Goal: Find specific page/section: Locate a particular part of the current website

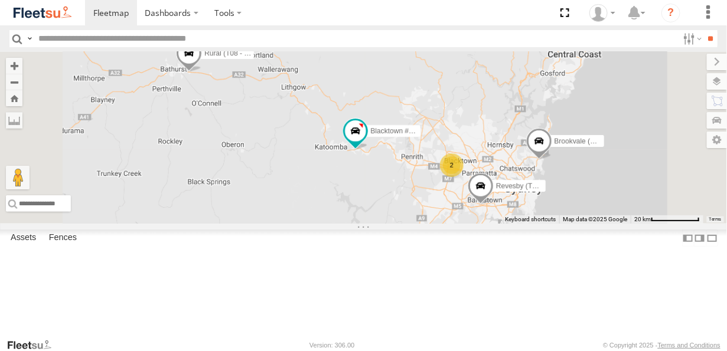
drag, startPoint x: 482, startPoint y: 248, endPoint x: 531, endPoint y: 94, distance: 161.7
click at [528, 105] on div "Brookvale (T10 - [PERSON_NAME]) Rural (T08 - [PERSON_NAME]) Blacktown #1 (T09 -…" at bounding box center [363, 138] width 727 height 172
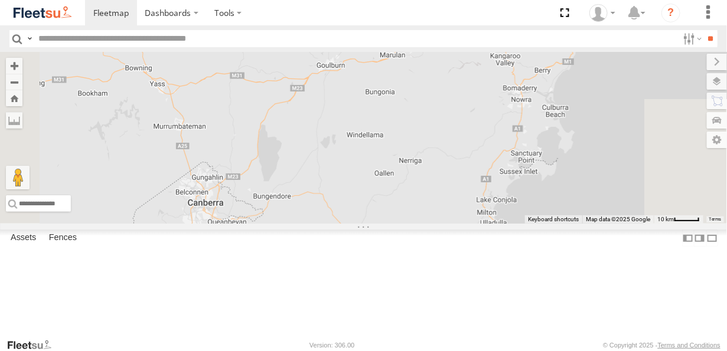
drag, startPoint x: 495, startPoint y: 82, endPoint x: 488, endPoint y: 157, distance: 75.4
click at [488, 157] on div "Brookvale (T10 - [PERSON_NAME]) Rural (T08 - [PERSON_NAME]) Blacktown #1 (T09 -…" at bounding box center [363, 138] width 727 height 172
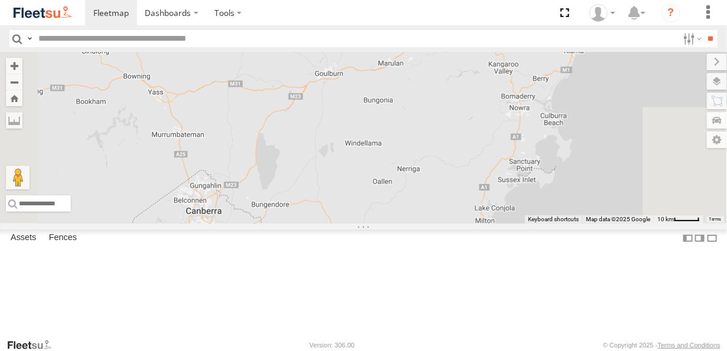
drag, startPoint x: 573, startPoint y: 125, endPoint x: 520, endPoint y: 154, distance: 60.5
click at [520, 154] on div "Brookvale (T10 - [PERSON_NAME]) Rural (T08 - [PERSON_NAME]) Blacktown #1 (T09 -…" at bounding box center [363, 138] width 727 height 172
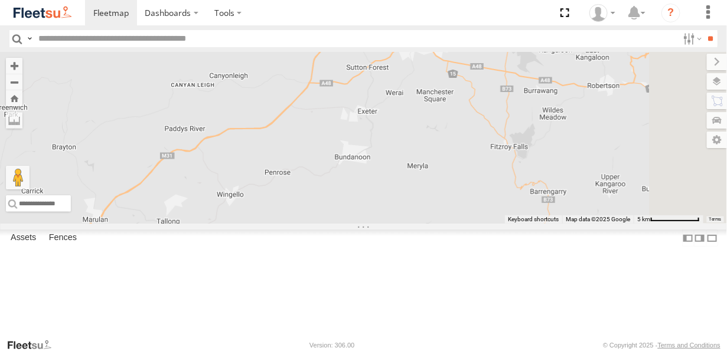
drag, startPoint x: 531, startPoint y: 135, endPoint x: 416, endPoint y: 201, distance: 132.8
click at [416, 201] on div "Brookvale (T10 - [PERSON_NAME]) Rural (T08 - [PERSON_NAME]) Blacktown #1 (T09 -…" at bounding box center [363, 138] width 727 height 172
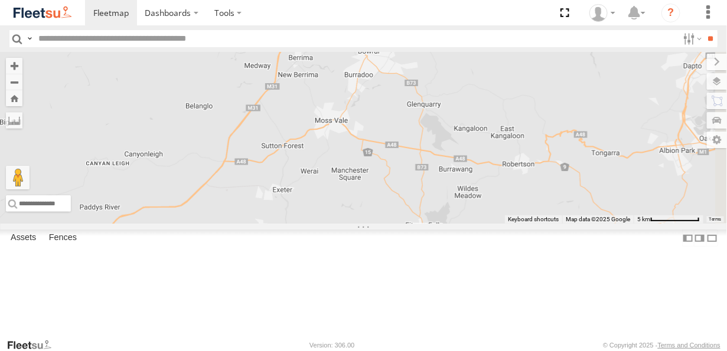
drag, startPoint x: 516, startPoint y: 140, endPoint x: 429, endPoint y: 220, distance: 118.2
click at [429, 220] on div "Brookvale (T10 - [PERSON_NAME]) Rural (T08 - [PERSON_NAME]) Blacktown #1 (T09 -…" at bounding box center [363, 138] width 727 height 172
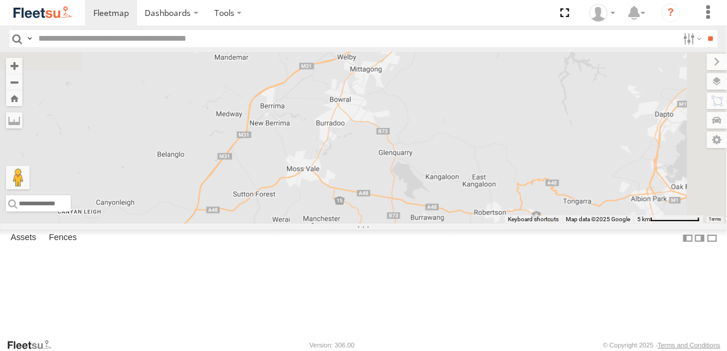
drag, startPoint x: 458, startPoint y: 161, endPoint x: 430, endPoint y: 208, distance: 55.1
click at [430, 208] on div "Brookvale (T10 - [PERSON_NAME]) Rural (T08 - [PERSON_NAME]) Blacktown #1 (T09 -…" at bounding box center [363, 138] width 727 height 172
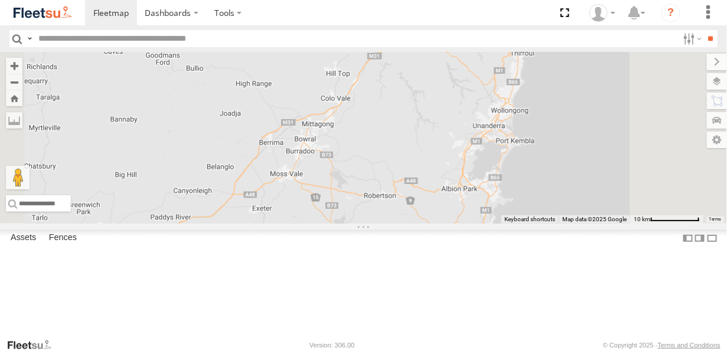
drag, startPoint x: 493, startPoint y: 110, endPoint x: 450, endPoint y: 158, distance: 64.4
click at [450, 161] on div "Brookvale (T10 - [PERSON_NAME]) Rural (T08 - [PERSON_NAME]) Blacktown #1 (T09 -…" at bounding box center [363, 138] width 727 height 172
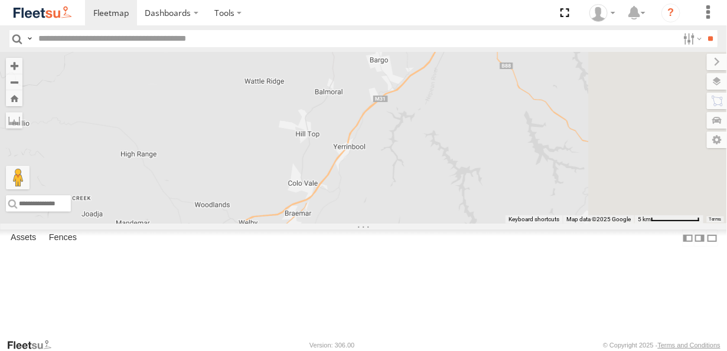
drag, startPoint x: 474, startPoint y: 100, endPoint x: 391, endPoint y: 201, distance: 130.4
click at [391, 201] on div "Brookvale (T10 - [PERSON_NAME]) Rural (T08 - [PERSON_NAME]) Blacktown #1 (T09 -…" at bounding box center [363, 138] width 727 height 172
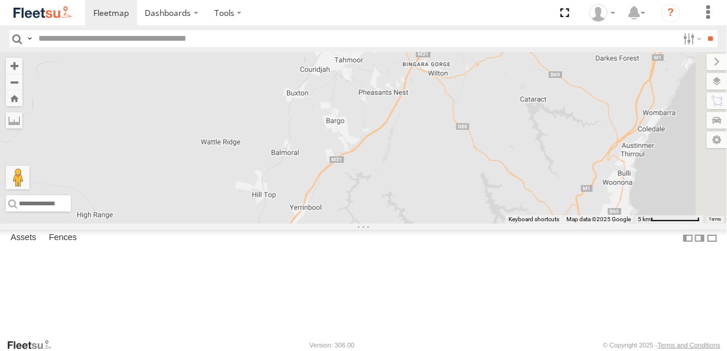
drag, startPoint x: 419, startPoint y: 193, endPoint x: 469, endPoint y: 114, distance: 93.4
click at [469, 114] on div "Brookvale (T10 - [PERSON_NAME]) Rural (T08 - [PERSON_NAME]) Blacktown #1 (T09 -…" at bounding box center [363, 138] width 727 height 172
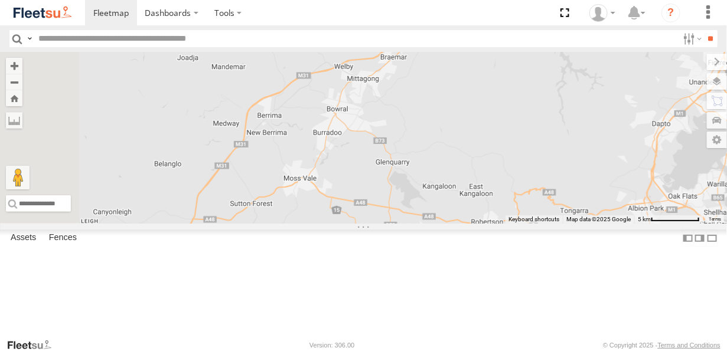
drag, startPoint x: 448, startPoint y: 156, endPoint x: 461, endPoint y: 135, distance: 24.9
click at [461, 133] on div "Brookvale (T10 - [PERSON_NAME]) Rural (T08 - [PERSON_NAME]) Blacktown #1 (T09 -…" at bounding box center [363, 138] width 727 height 172
